Goal: Find specific page/section: Find specific page/section

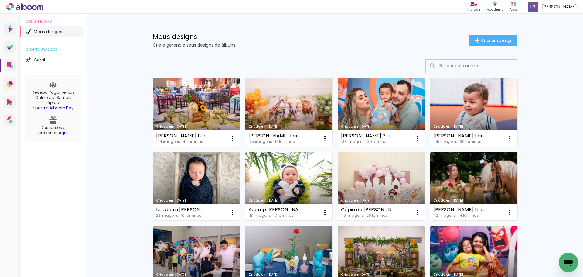
click at [470, 68] on input at bounding box center [480, 66] width 87 height 12
paste input "Newborn [PERSON_NAME]"
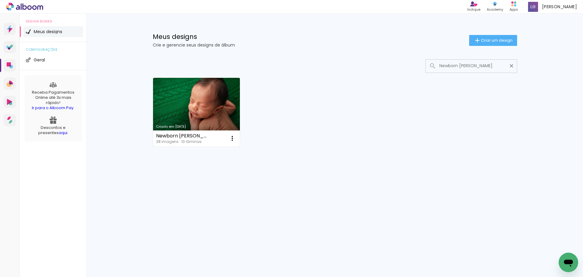
type input "Newborn [PERSON_NAME]"
type paper-input "Newborn [PERSON_NAME]"
click at [195, 130] on link "Criado em [DATE]" at bounding box center [196, 112] width 87 height 69
